Goal: Complete application form

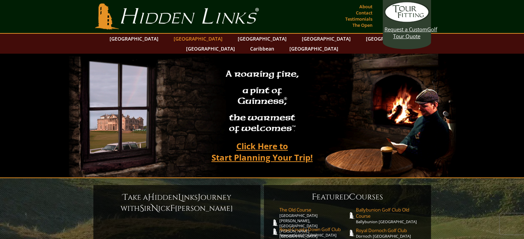
click at [188, 41] on link "[GEOGRAPHIC_DATA]" at bounding box center [198, 39] width 56 height 10
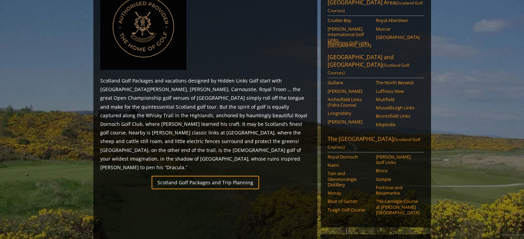
scroll to position [344, 0]
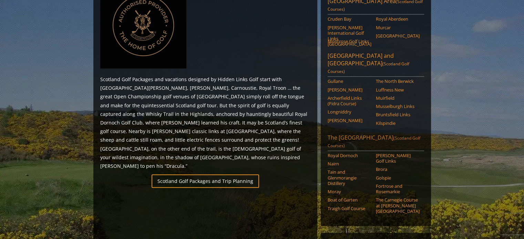
click at [359, 134] on link "The Scottish Highlands (Scotland Golf Courses)" at bounding box center [375, 142] width 96 height 17
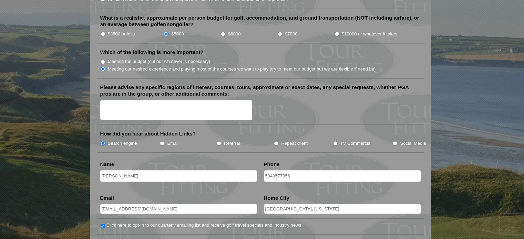
scroll to position [811, 0]
click at [179, 100] on textarea "Please advise any specific regions of interest, courses, tours, approximate or …" at bounding box center [176, 110] width 152 height 20
type textarea "x"
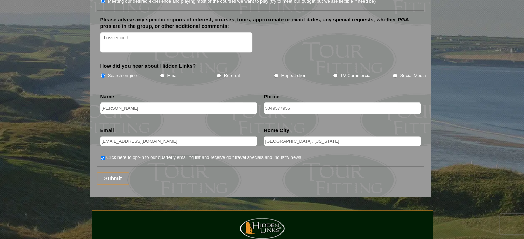
scroll to position [914, 0]
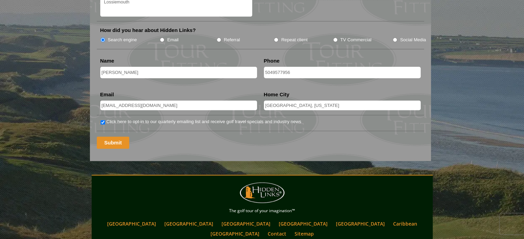
type textarea "Lossiemouth"
click at [113, 137] on input "Submit" at bounding box center [113, 143] width 33 height 12
